Goal: Transaction & Acquisition: Obtain resource

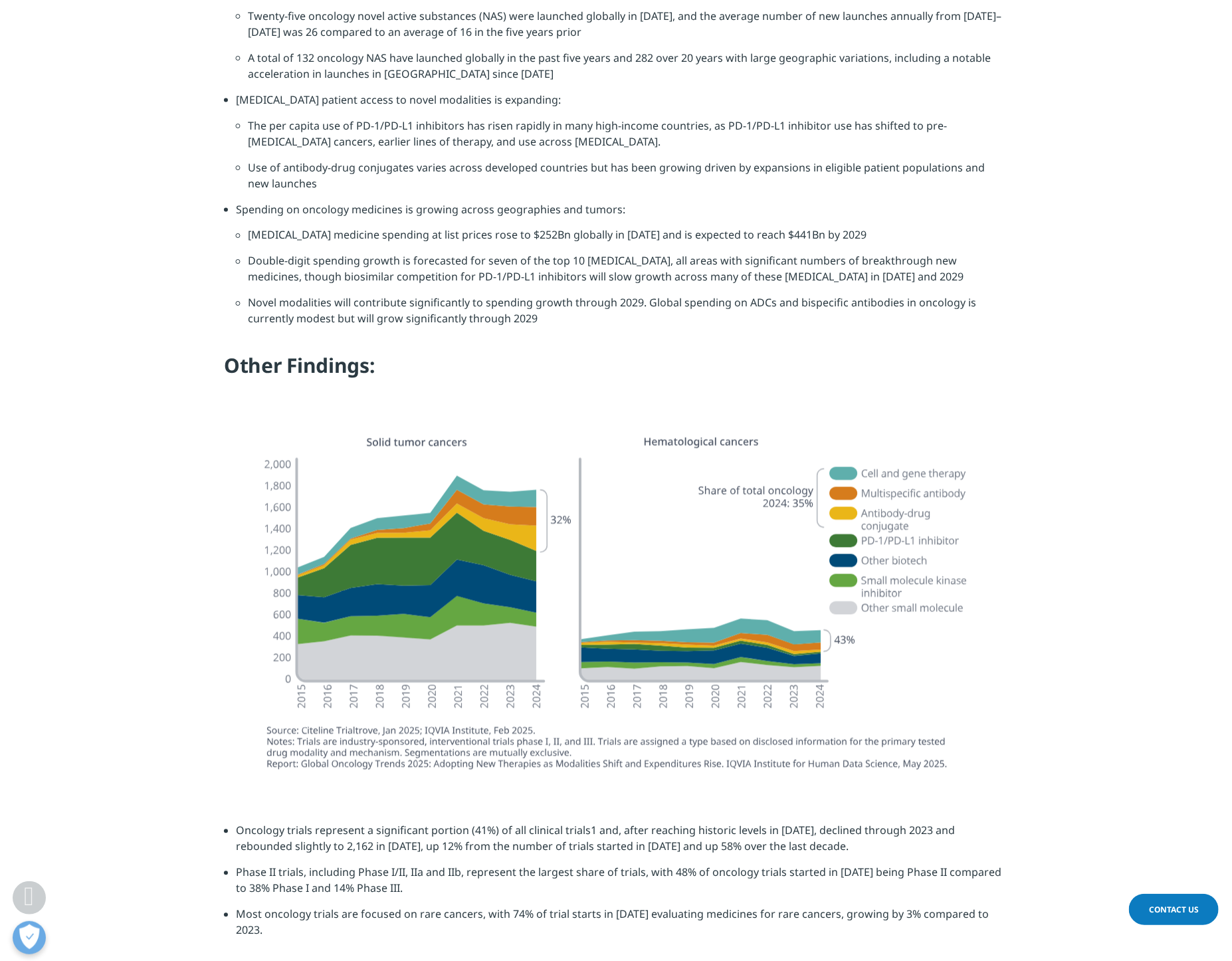
scroll to position [1398, 0]
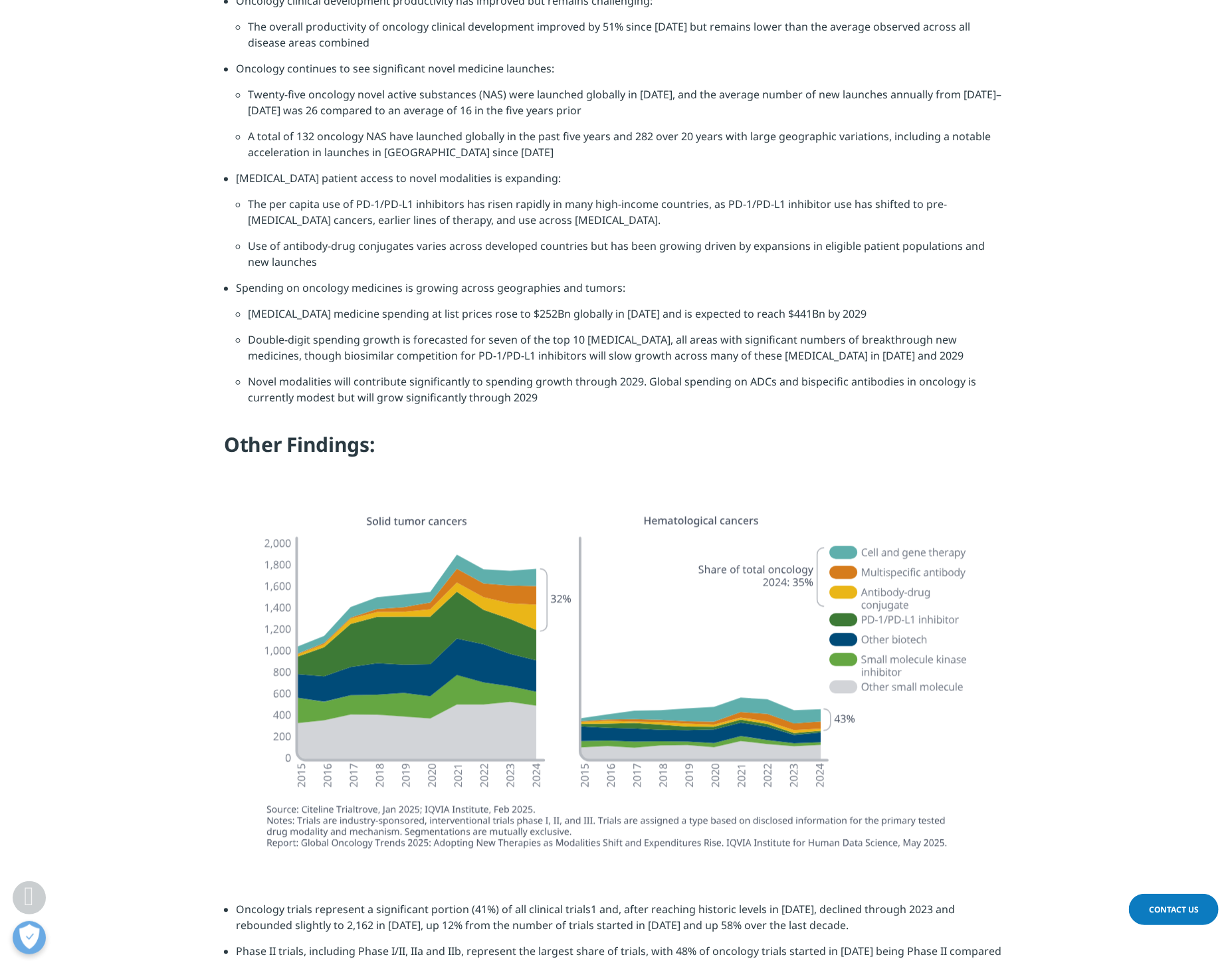
scroll to position [1533, 0]
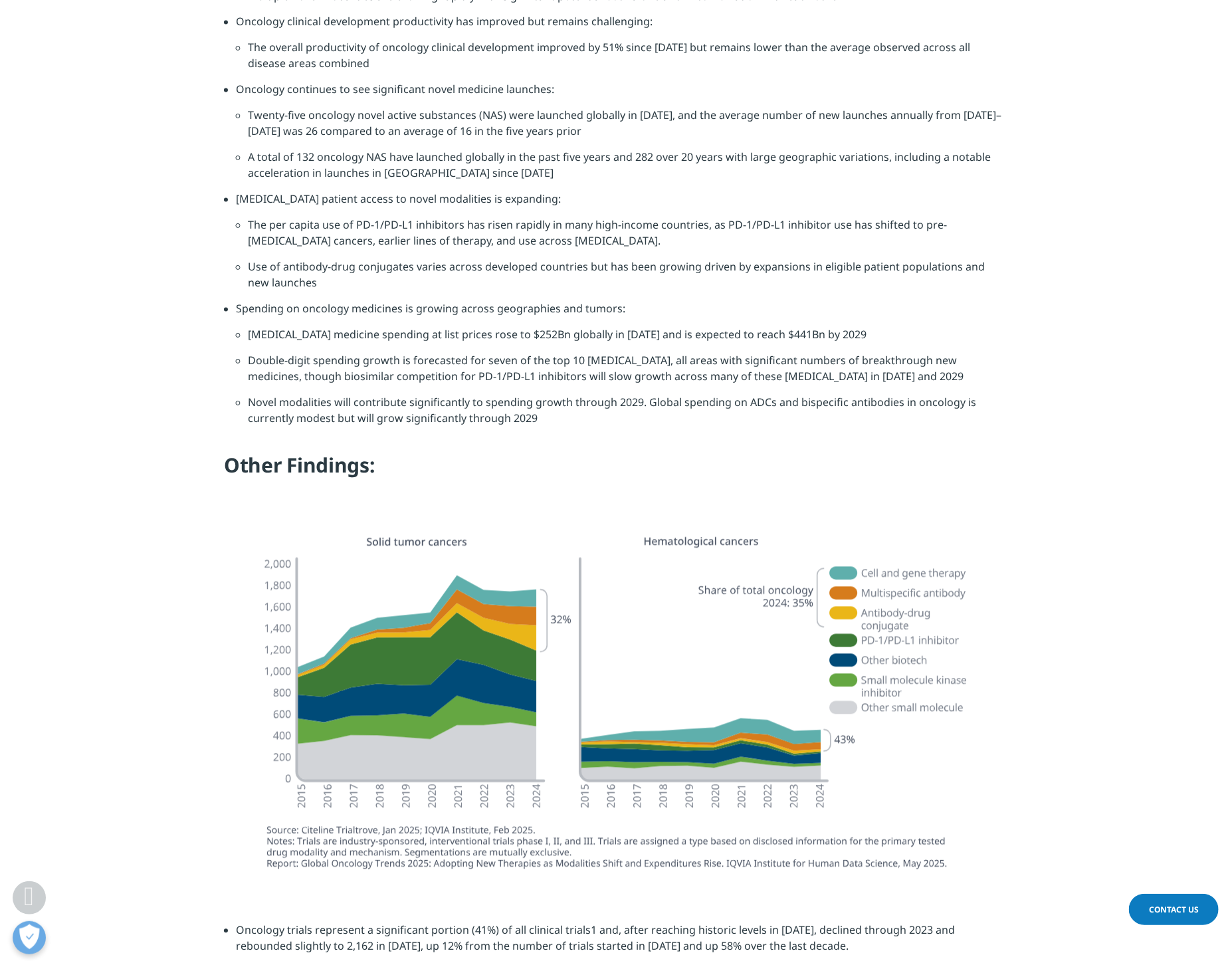
click at [404, 648] on img at bounding box center [616, 704] width 744 height 364
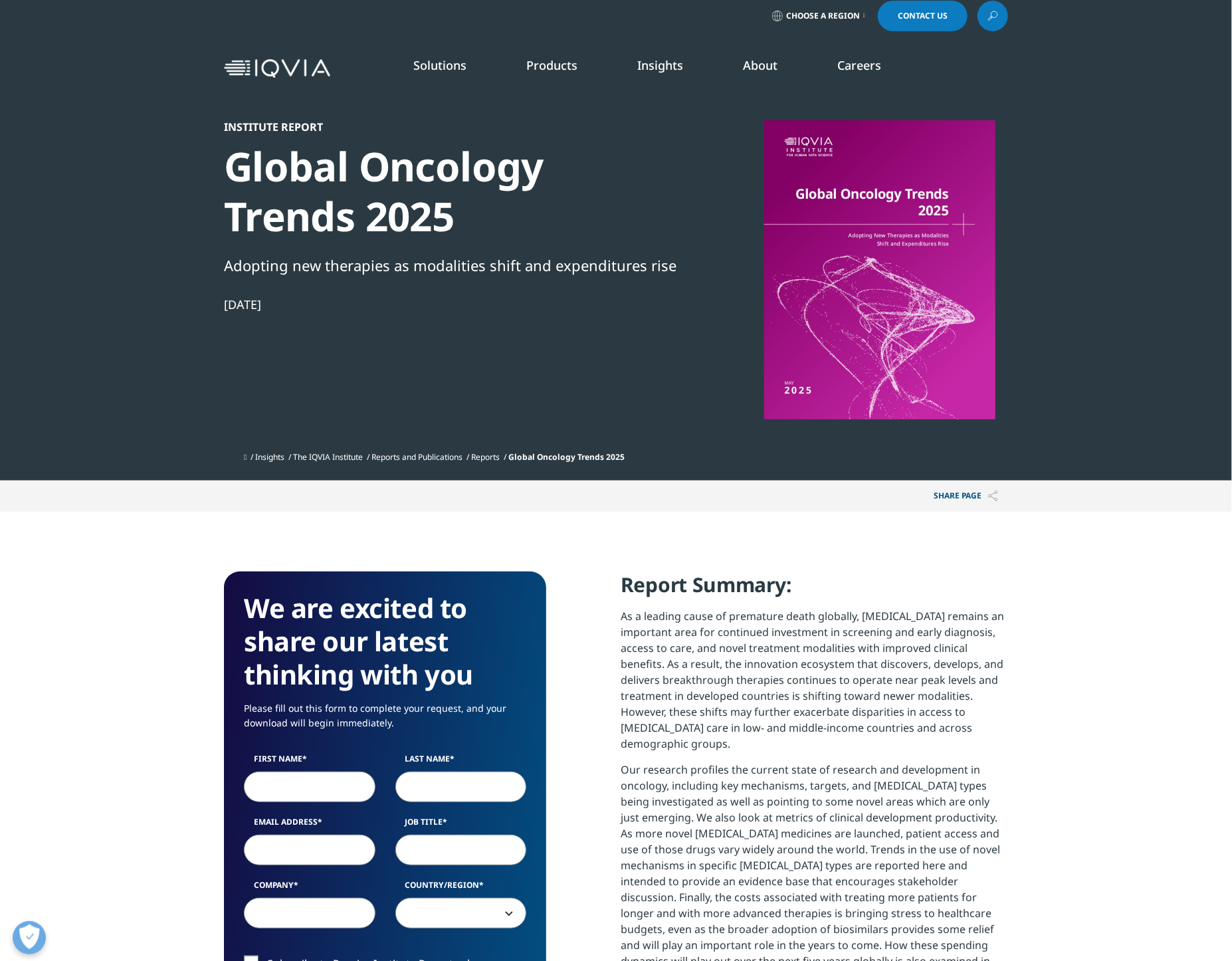
scroll to position [0, 0]
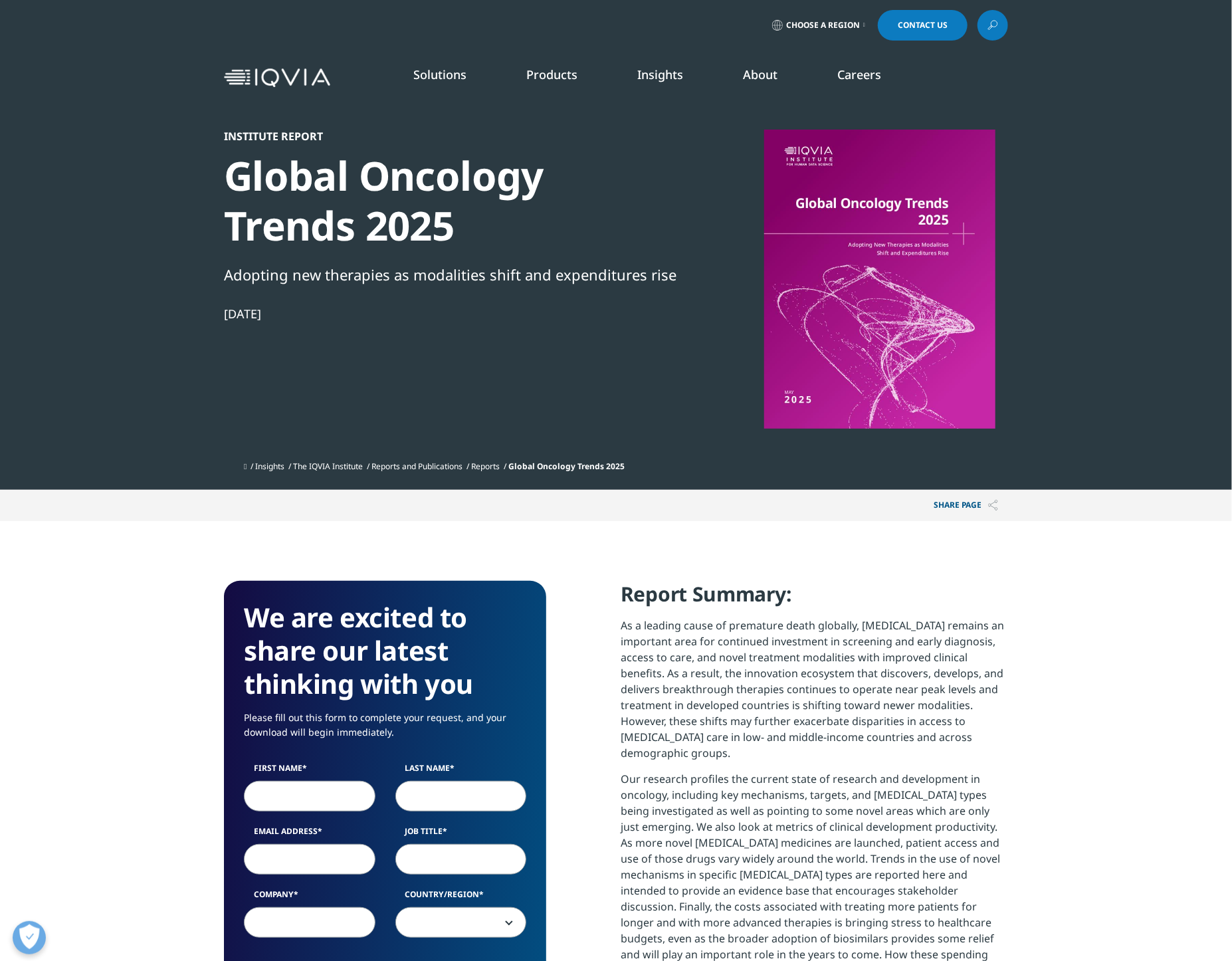
click at [1124, 616] on section "We are excited to share our latest thinking with you Please fill out this form …" at bounding box center [616, 948] width 1232 height 854
click at [937, 382] on div at bounding box center [879, 279] width 257 height 299
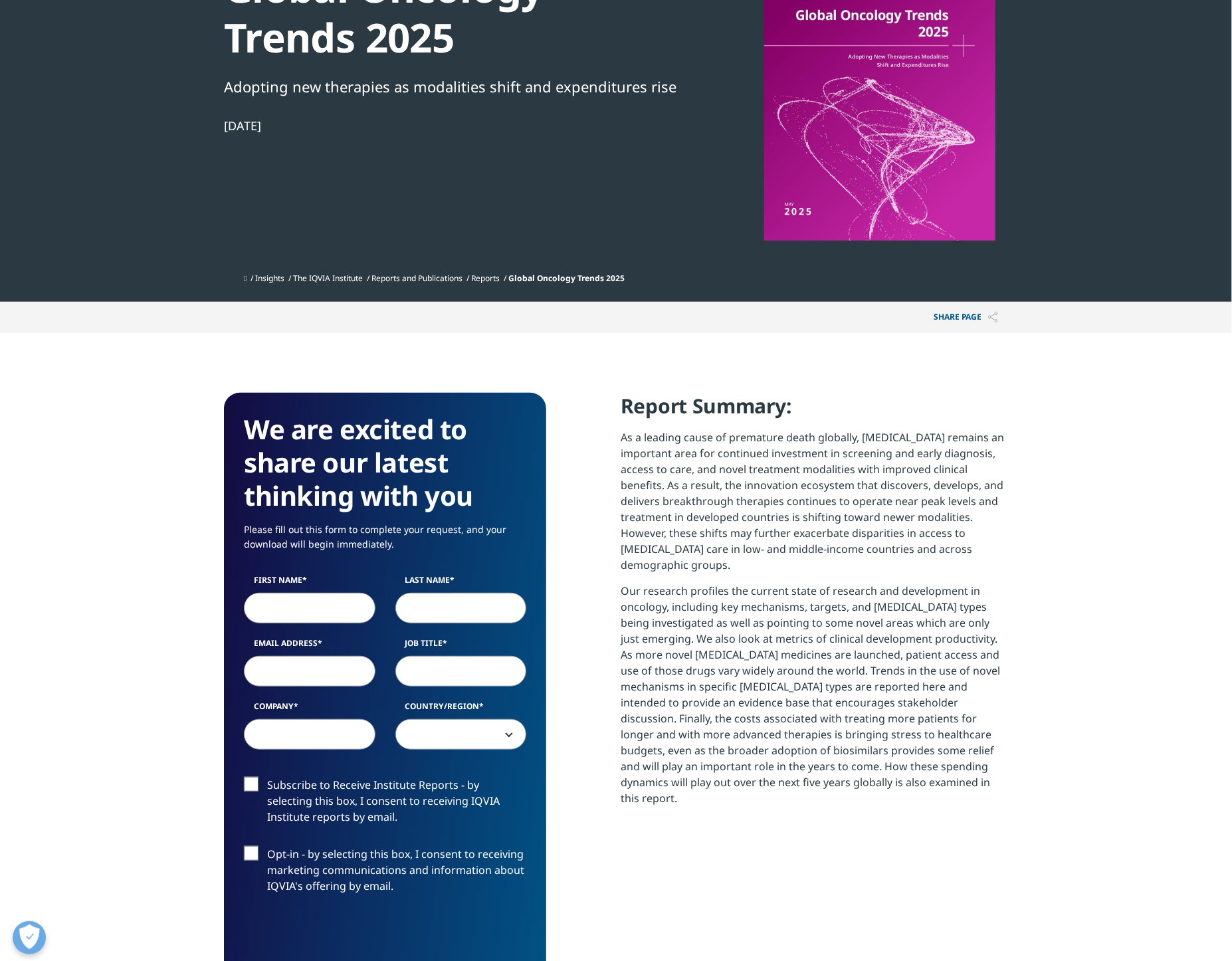
scroll to position [199, 0]
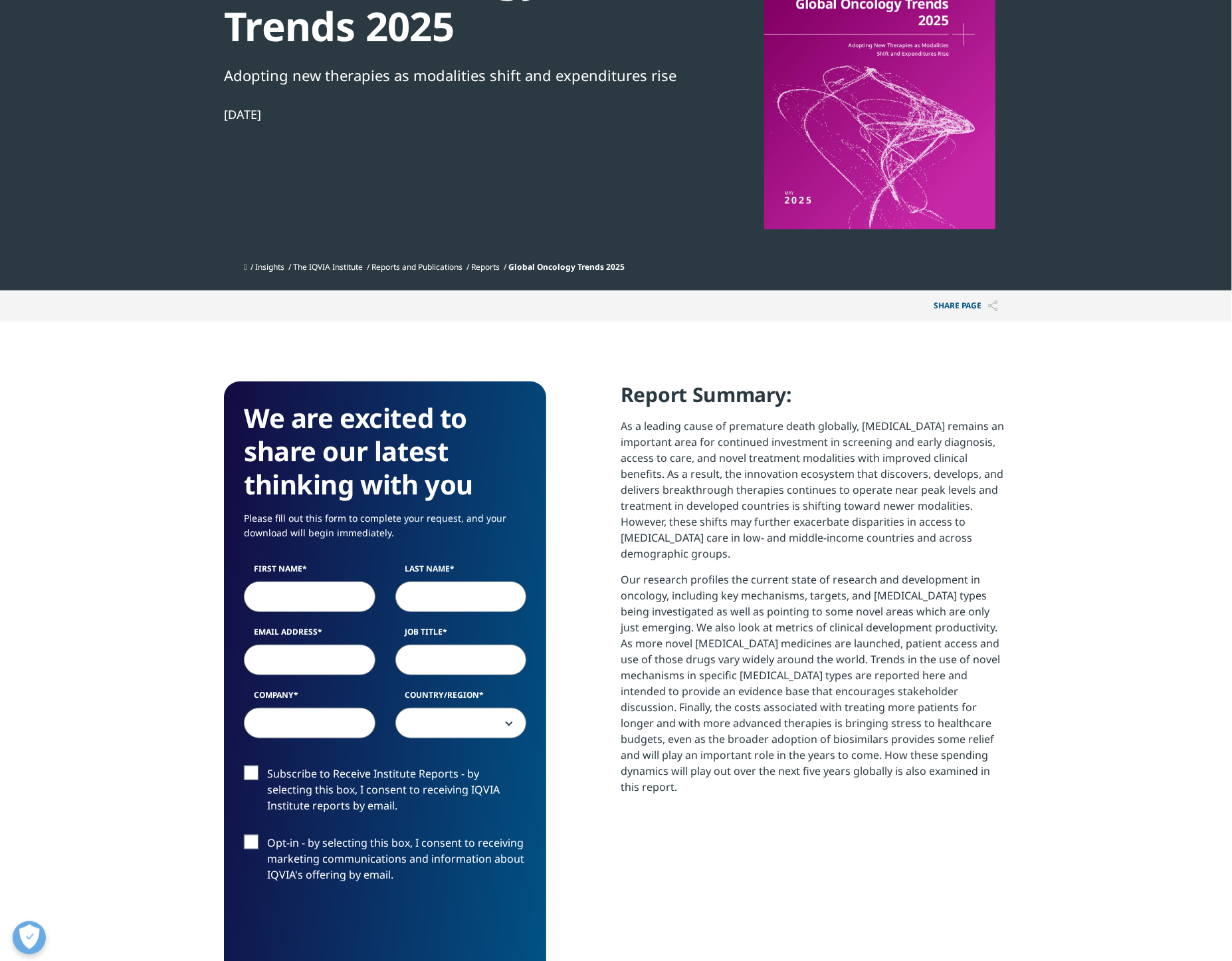
click at [318, 602] on input "First Name" at bounding box center [309, 597] width 131 height 31
type input "Matthew"
type input "Jungers"
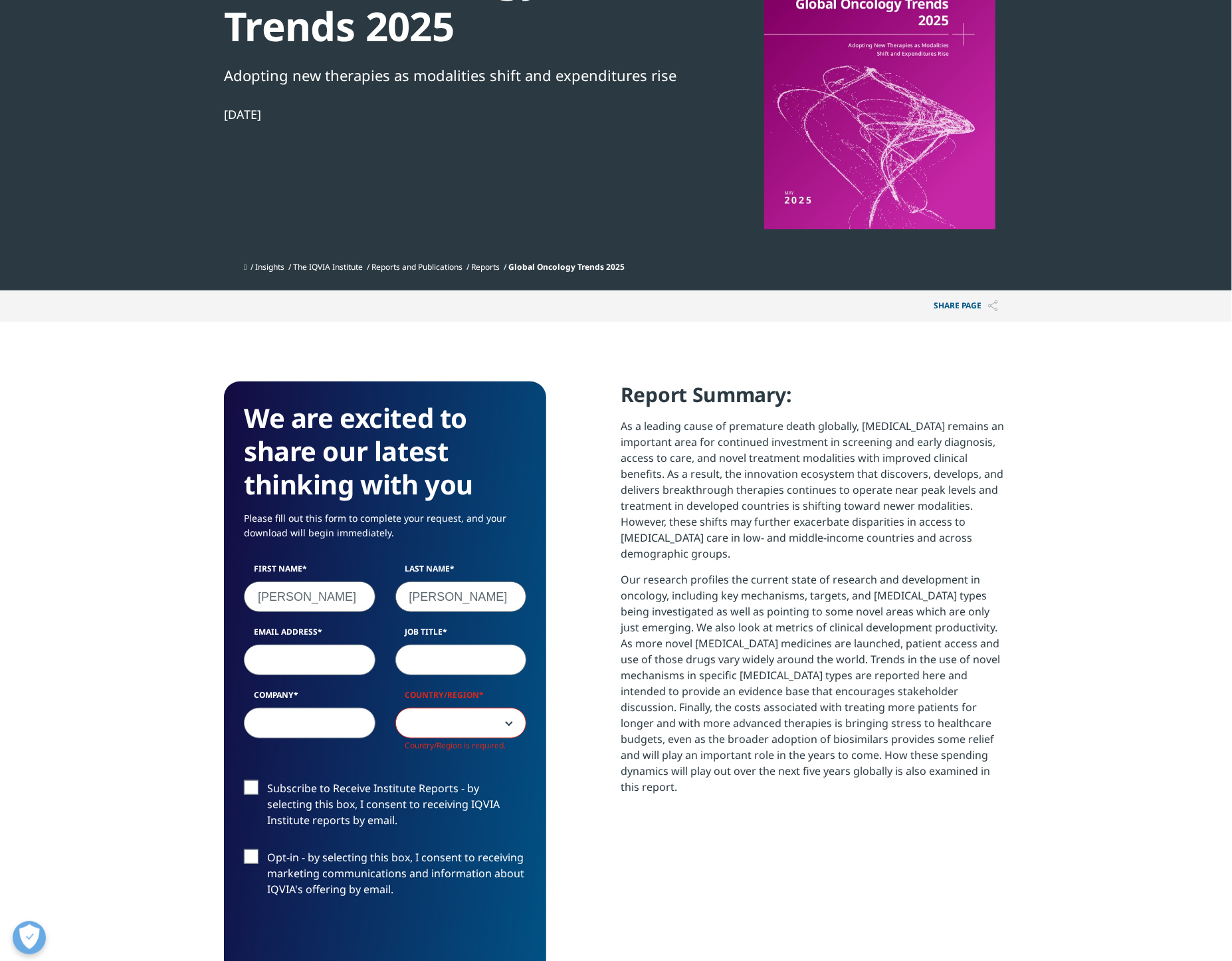
scroll to position [748, 784]
click at [304, 658] on input "Email Address" at bounding box center [309, 660] width 131 height 31
type input "matt.jungers@catalystpharma.com"
type input "Catalyst Pharmaceuticals"
select select "[GEOGRAPHIC_DATA]"
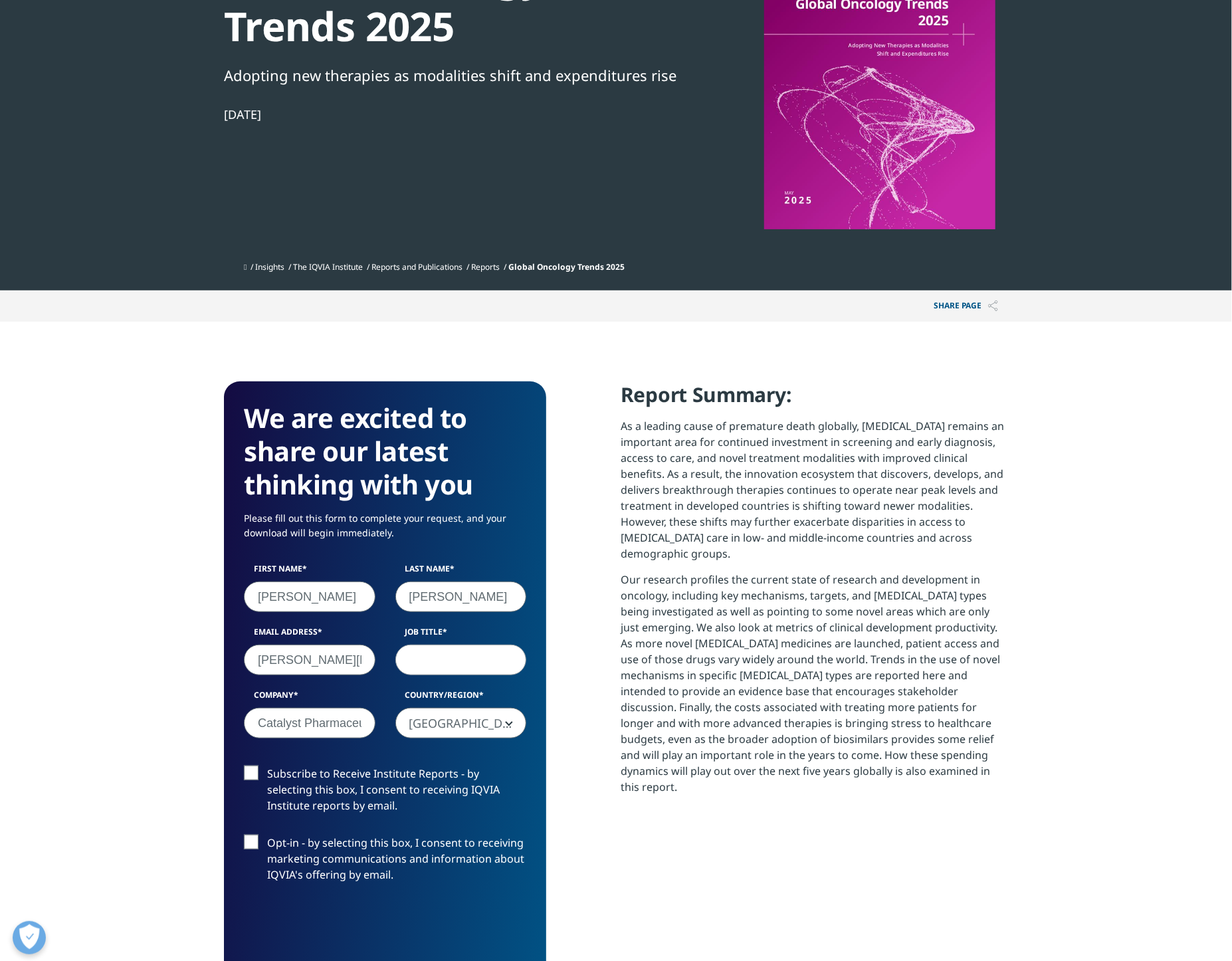
scroll to position [733, 784]
click at [500, 663] on input "Job Title" at bounding box center [461, 660] width 131 height 31
type input "National Account Director"
click at [443, 432] on h3 "We are excited to share our latest thinking with you" at bounding box center [385, 451] width 283 height 100
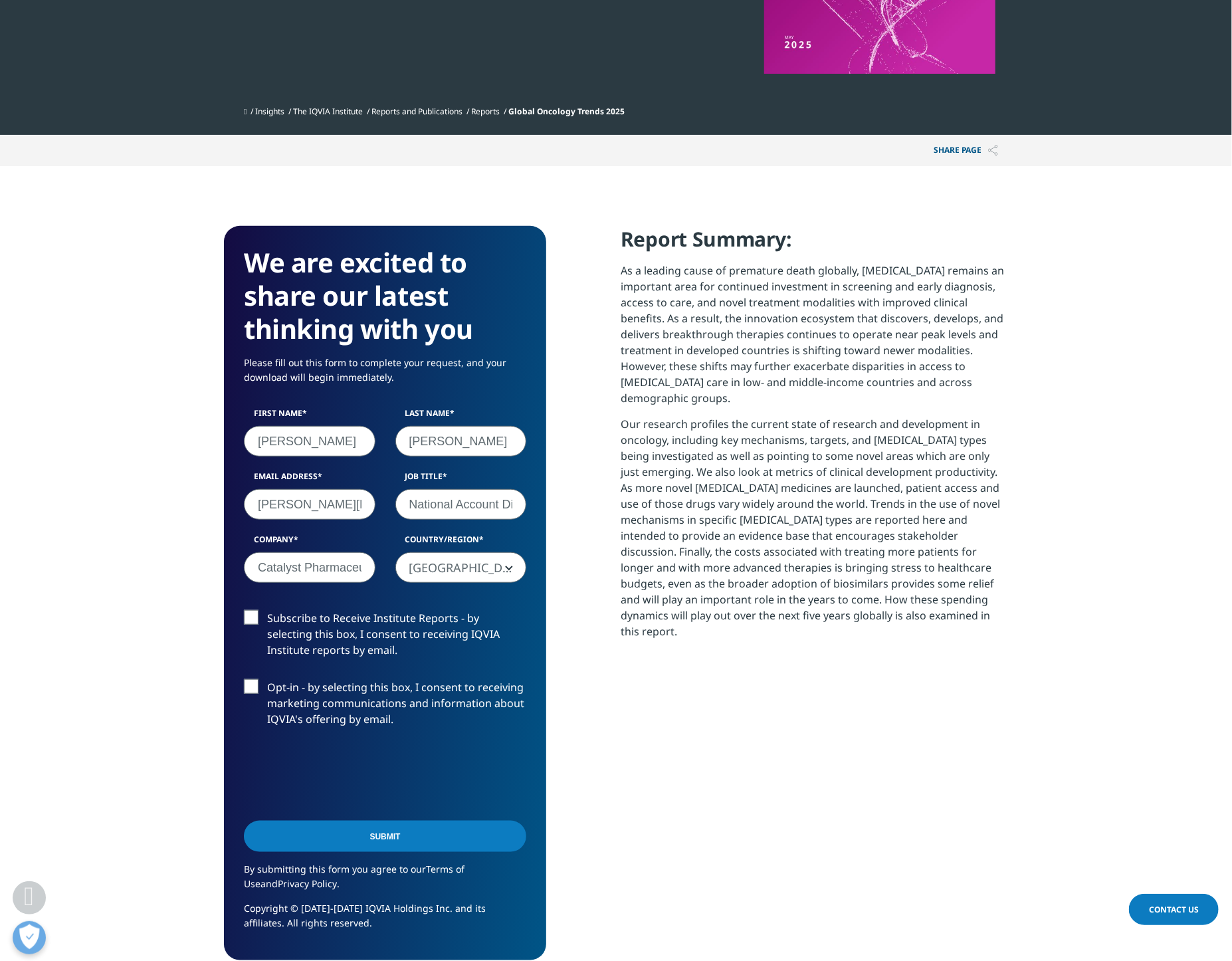
scroll to position [399, 0]
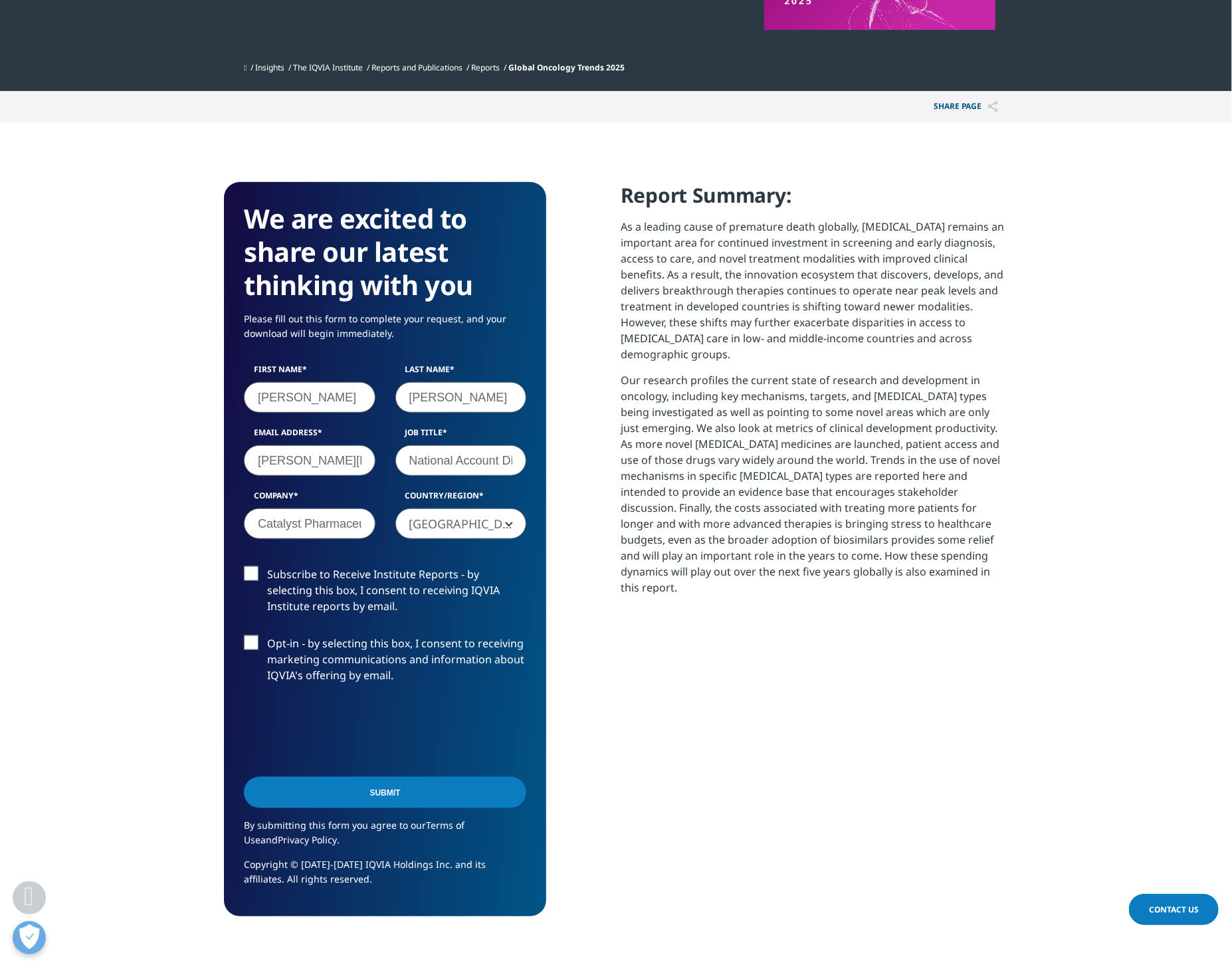
click at [247, 569] on label "Subscribe to Receive Institute Reports - by selecting this box, I consent to re…" at bounding box center [385, 594] width 283 height 55
click at [267, 567] on input "Subscribe to Receive Institute Reports - by selecting this box, I consent to re…" at bounding box center [267, 567] width 0 height 0
click at [377, 799] on input "Submit" at bounding box center [385, 792] width 283 height 31
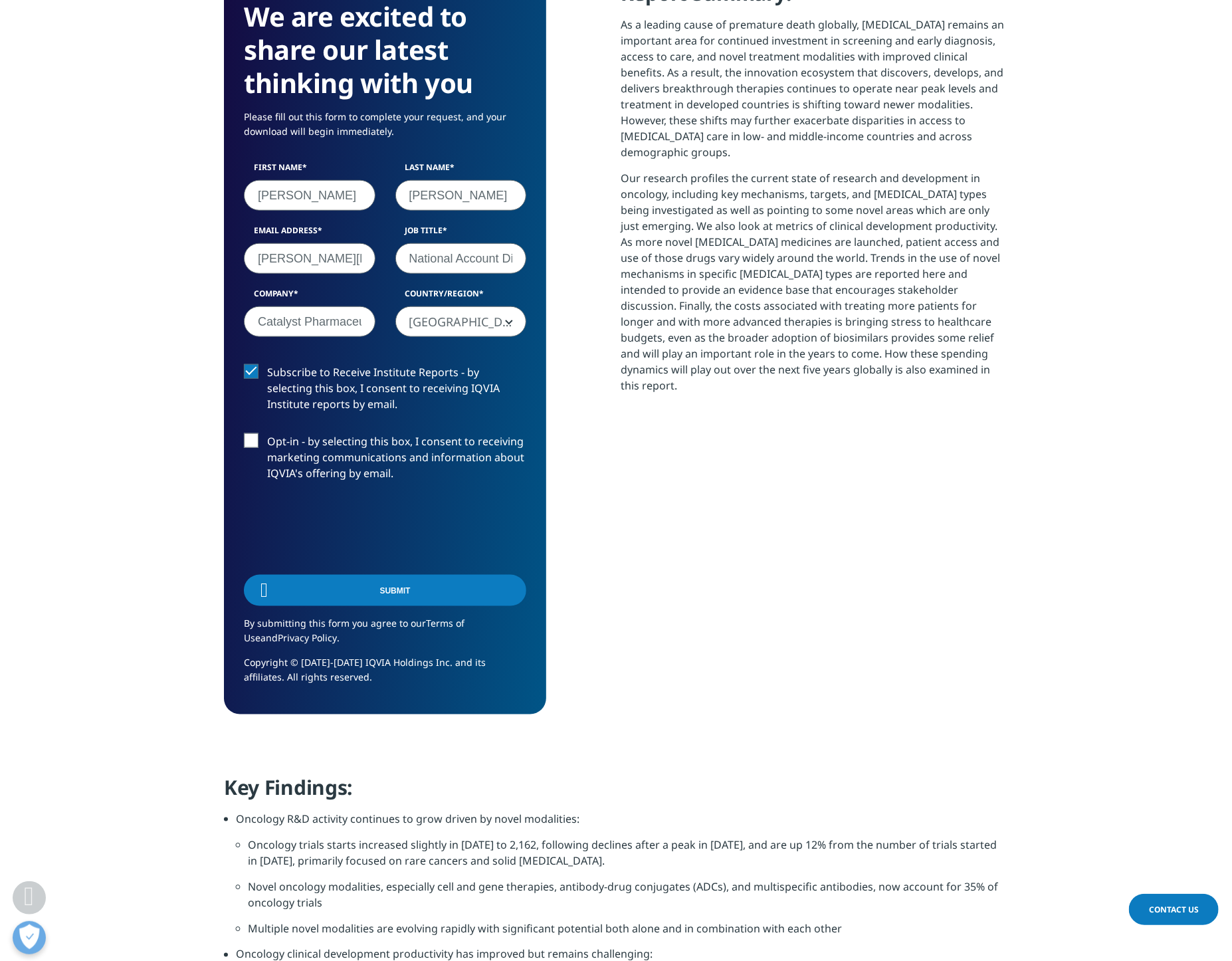
scroll to position [6, 6]
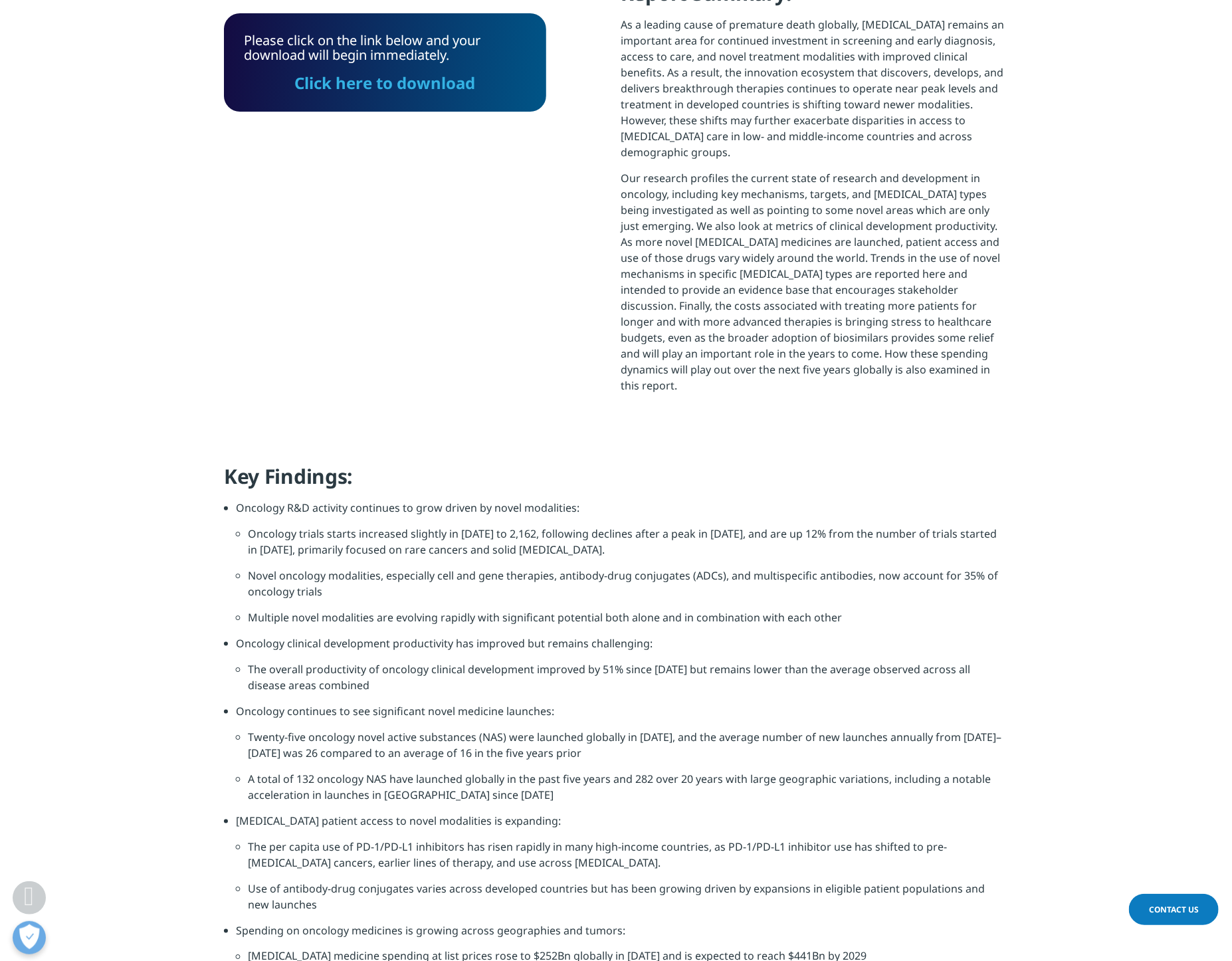
click at [392, 86] on link "Click here to download" at bounding box center [384, 83] width 180 height 22
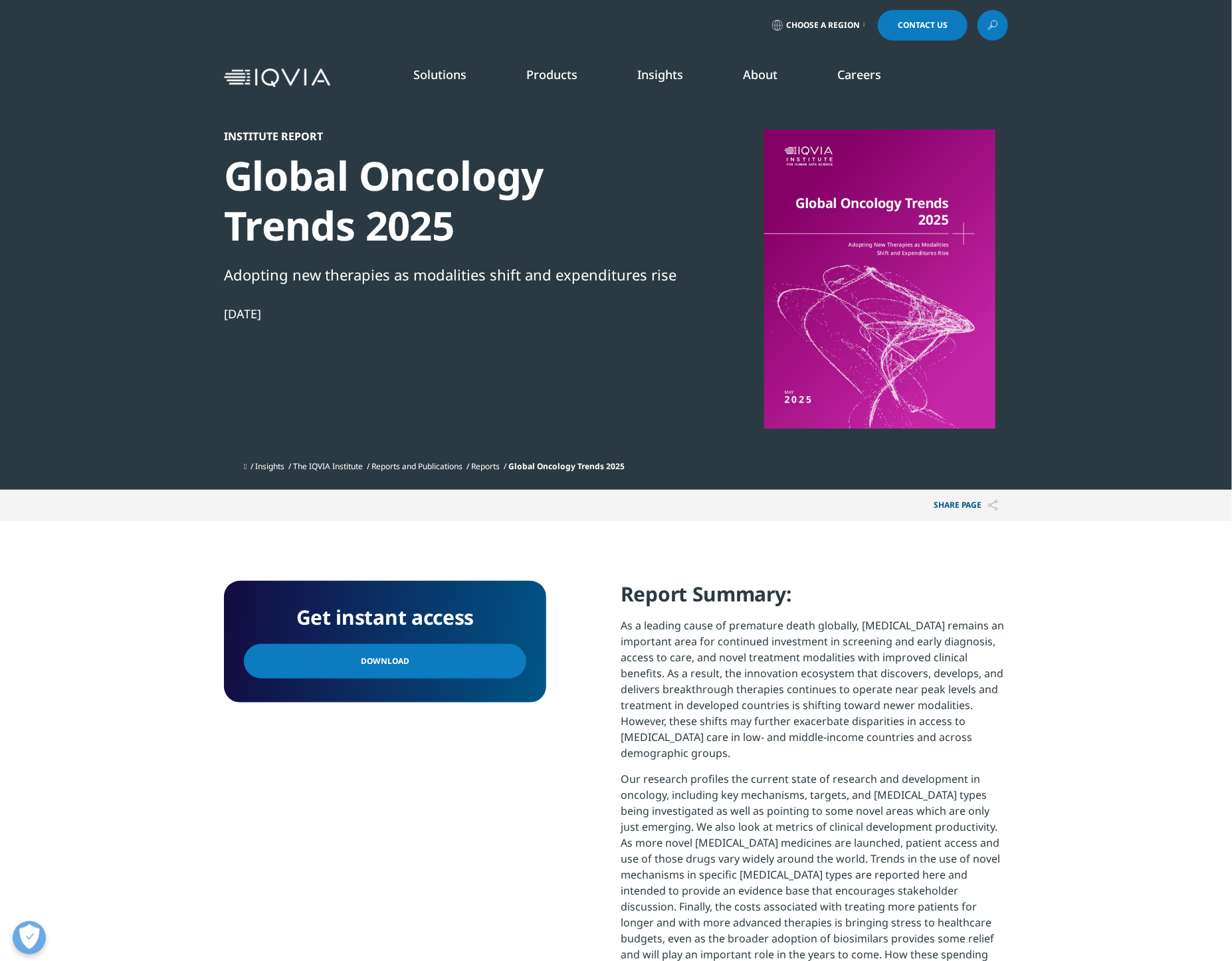
scroll to position [392, 784]
